Goal: Transaction & Acquisition: Purchase product/service

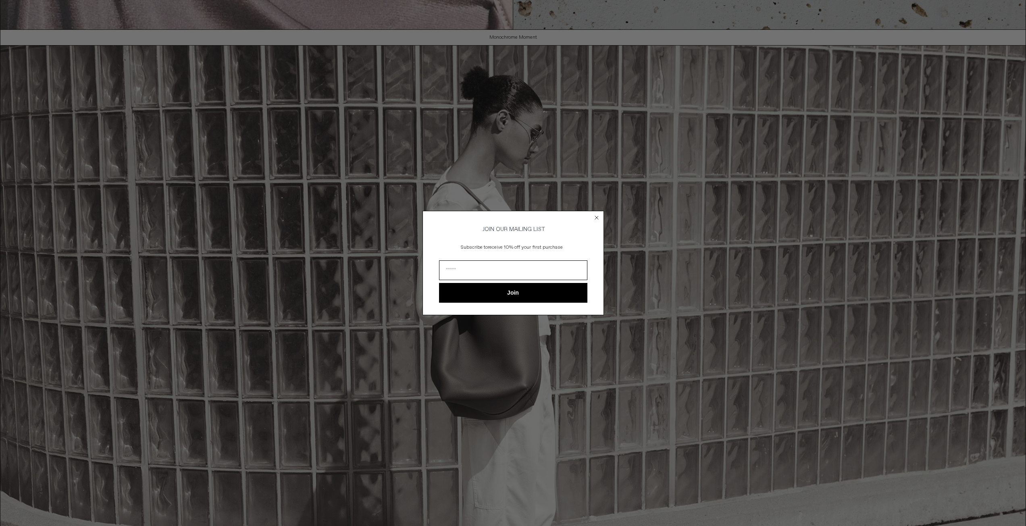
scroll to position [887, 0]
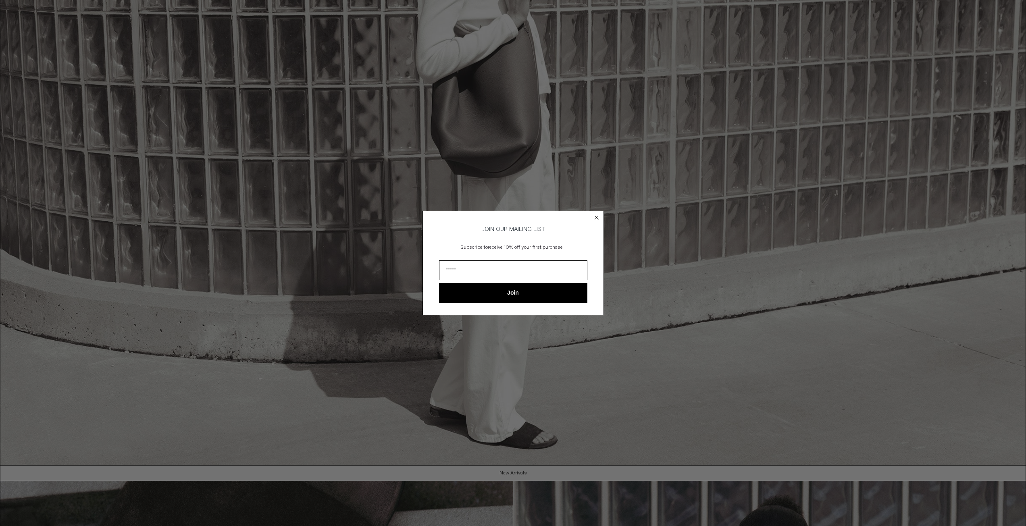
click at [597, 214] on circle "Close dialog" at bounding box center [597, 218] width 8 height 8
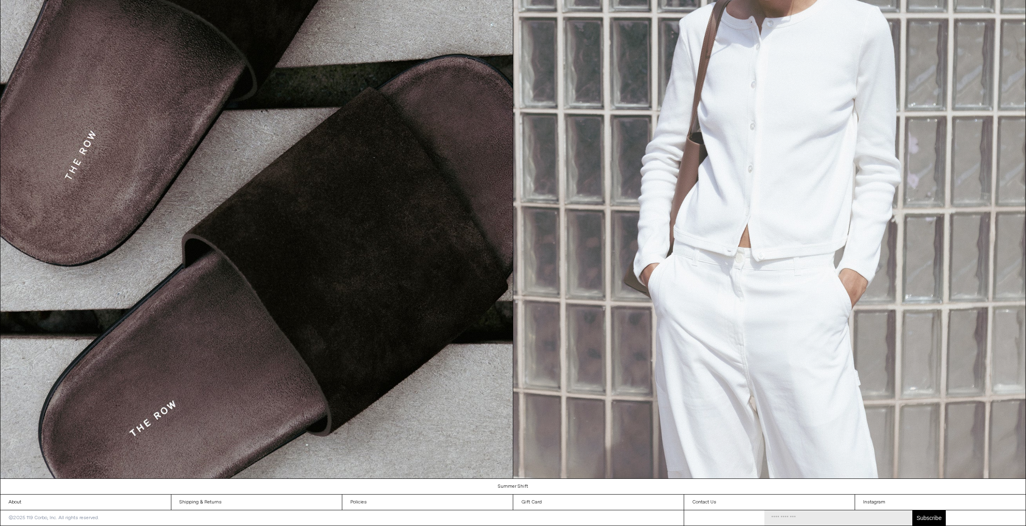
scroll to position [1371, 0]
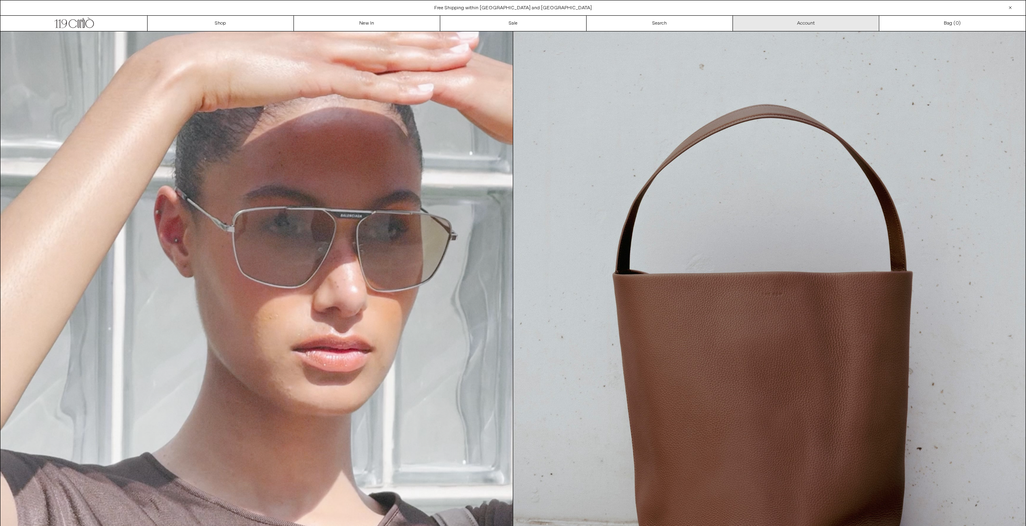
click at [816, 21] on link "Account" at bounding box center [806, 23] width 146 height 15
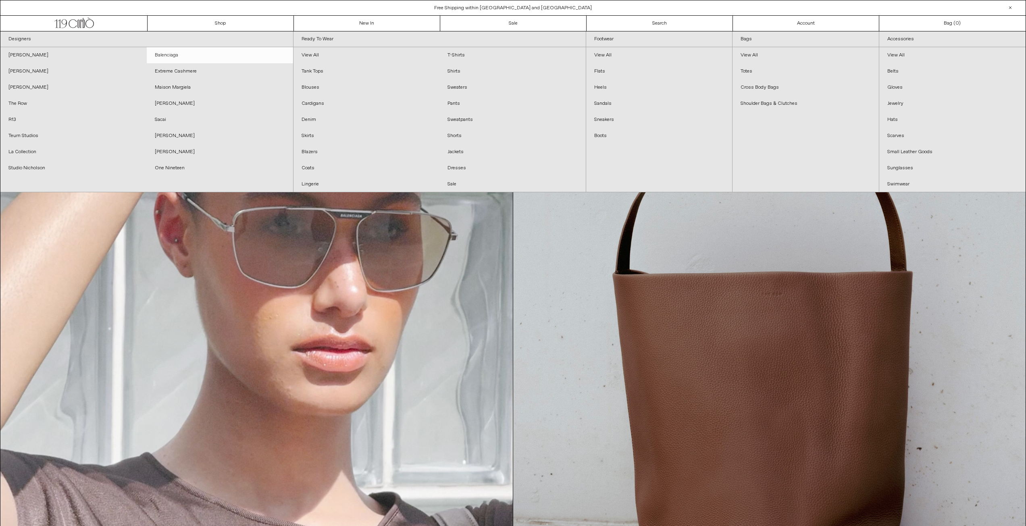
click at [191, 52] on link "Balenciaga" at bounding box center [220, 55] width 146 height 16
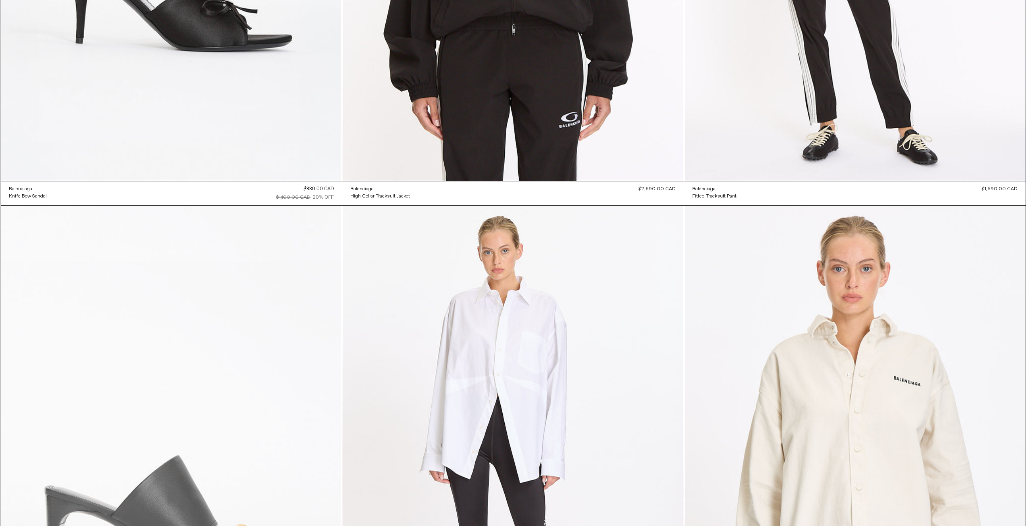
scroll to position [1693, 0]
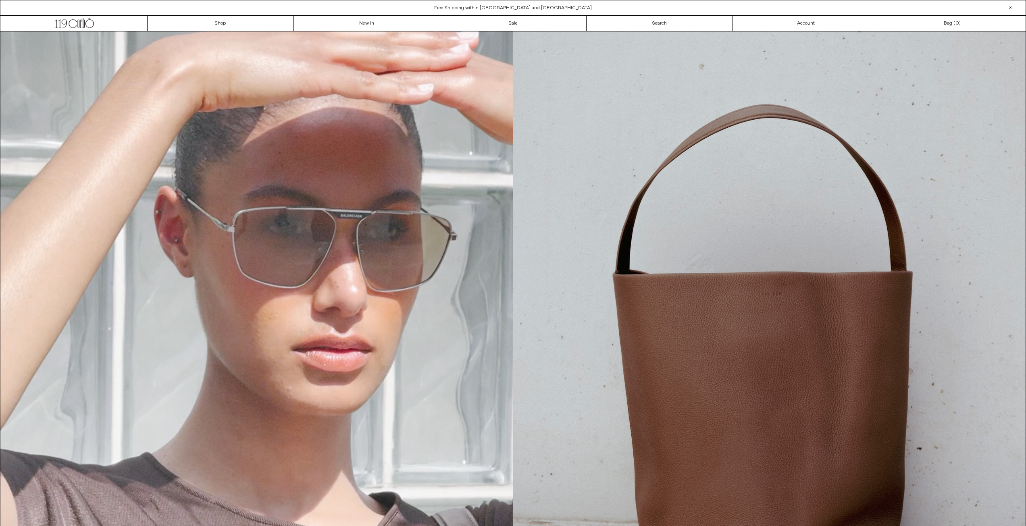
click at [1008, 8] on div at bounding box center [1010, 8] width 10 height 10
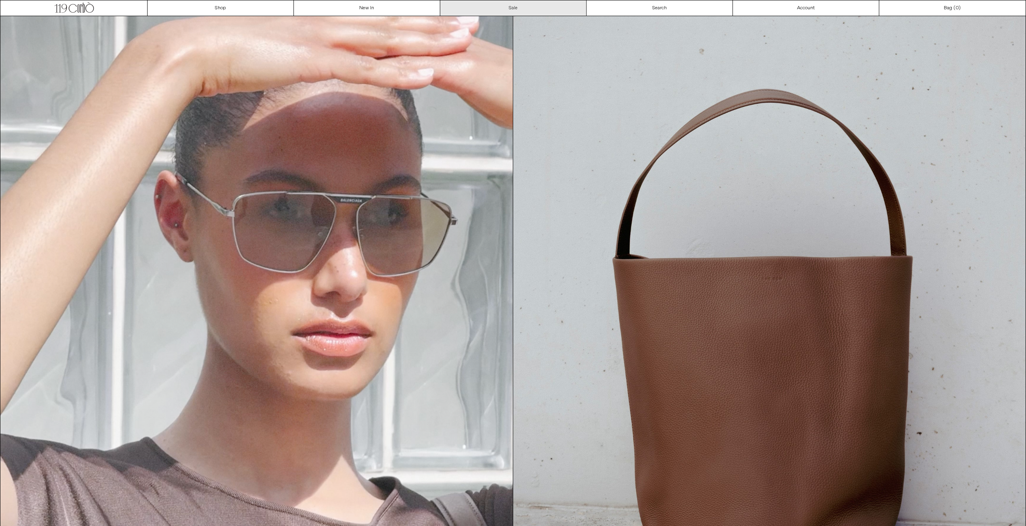
click at [520, 8] on link "Sale" at bounding box center [513, 7] width 146 height 15
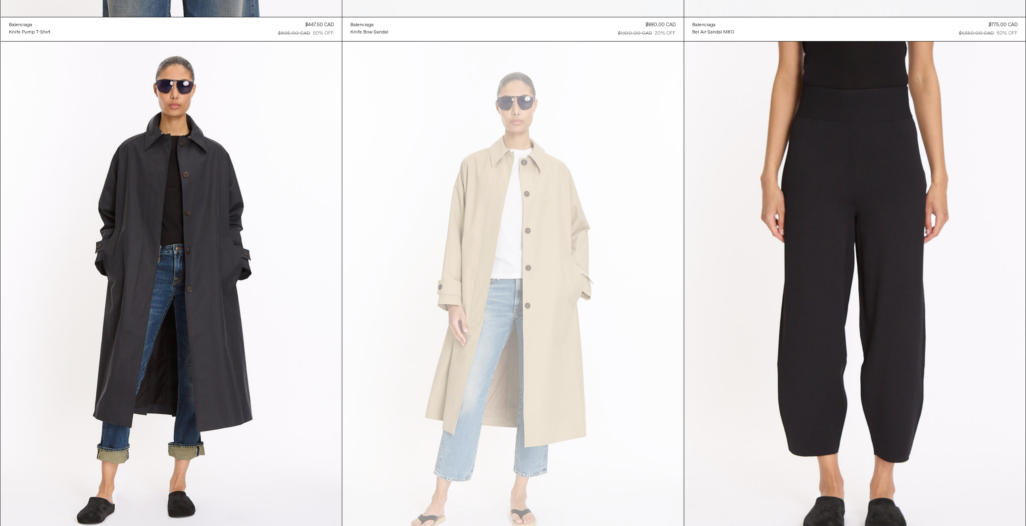
scroll to position [3386, 0]
